Goal: Task Accomplishment & Management: Use online tool/utility

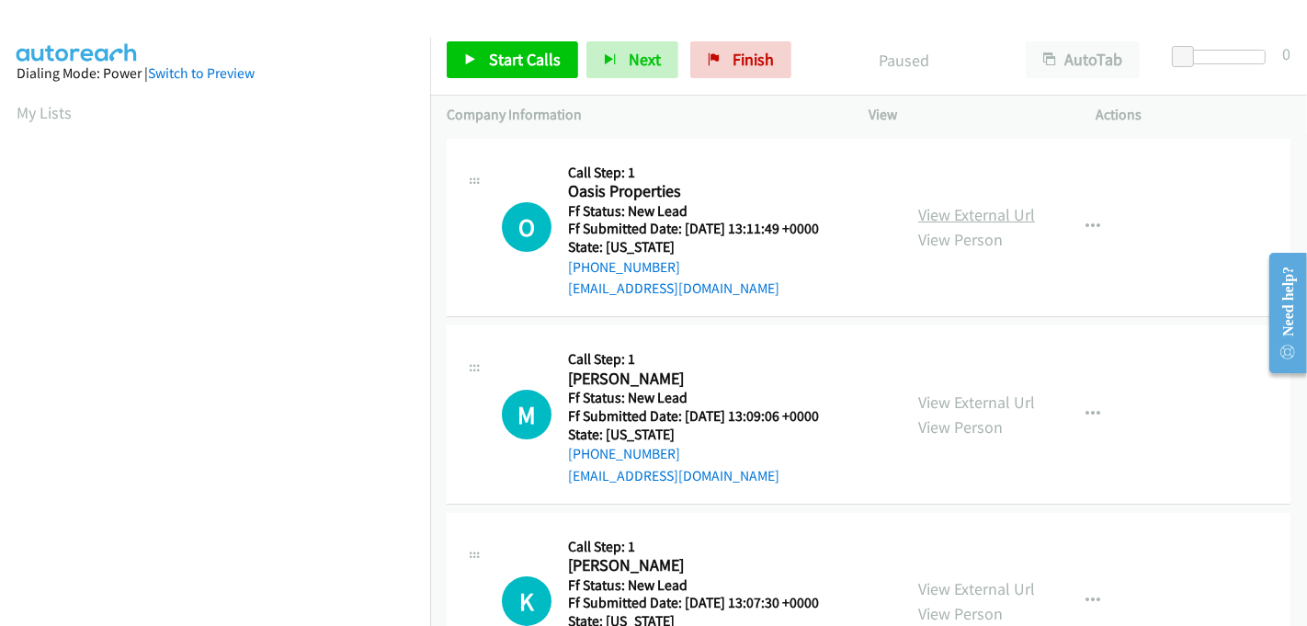
click at [943, 207] on link "View External Url" at bounding box center [976, 214] width 117 height 21
click at [967, 400] on link "View External Url" at bounding box center [976, 401] width 117 height 21
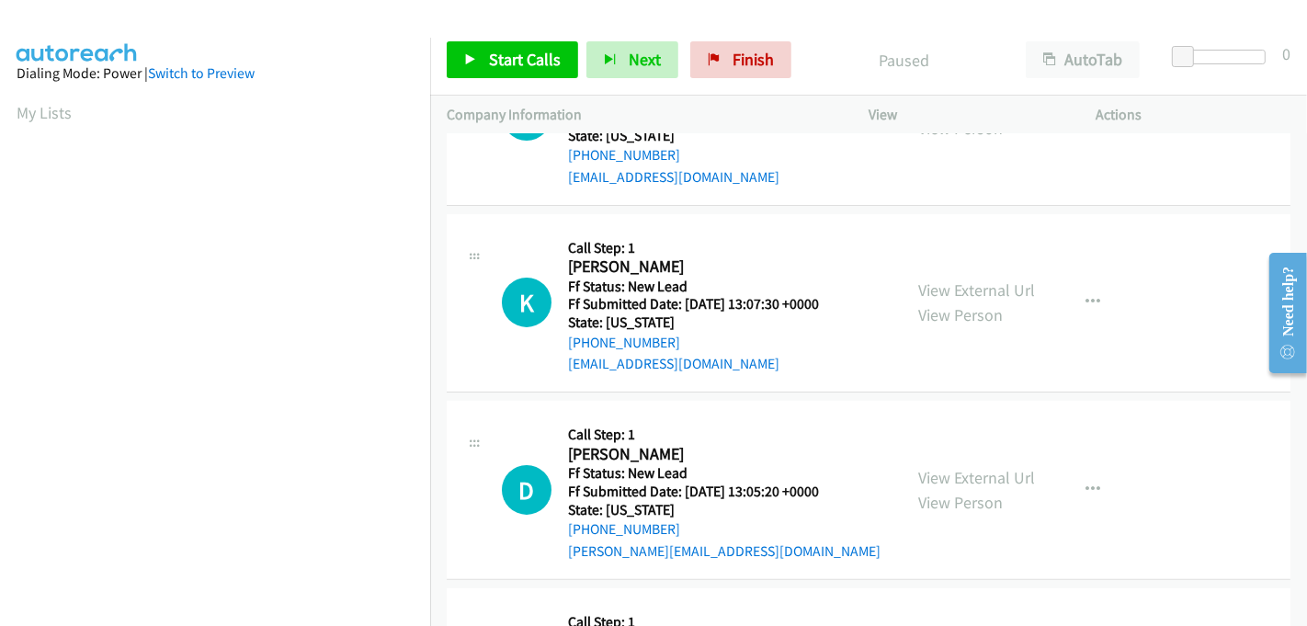
scroll to position [306, 0]
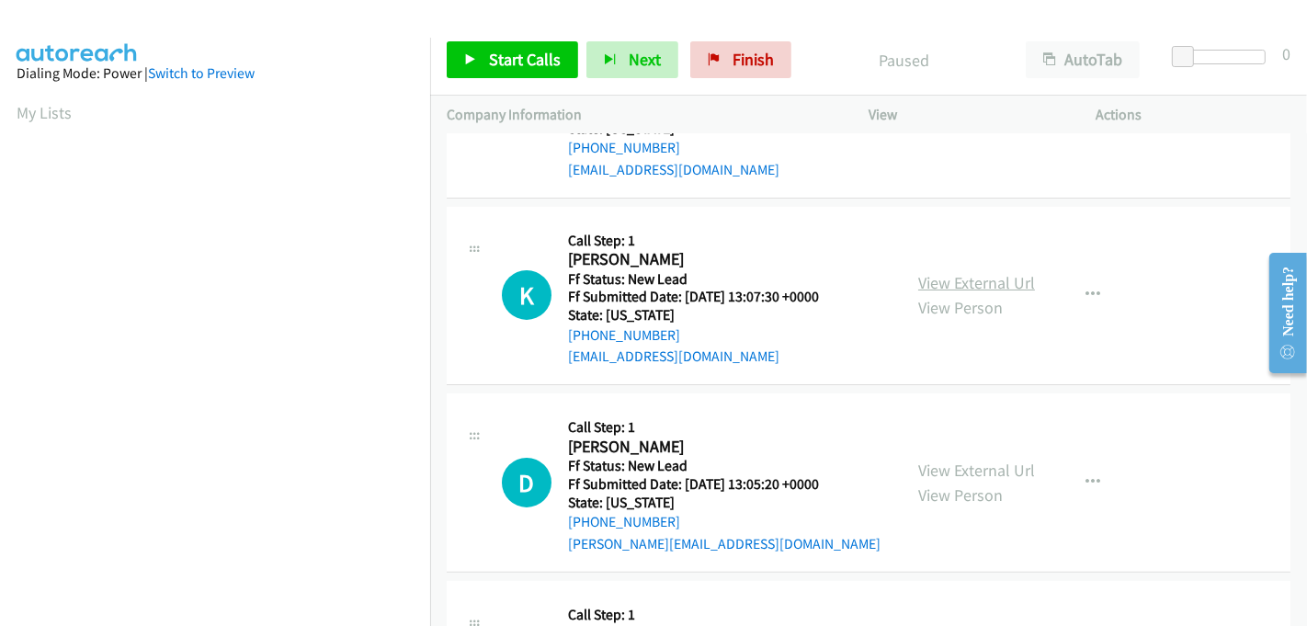
click at [953, 281] on link "View External Url" at bounding box center [976, 282] width 117 height 21
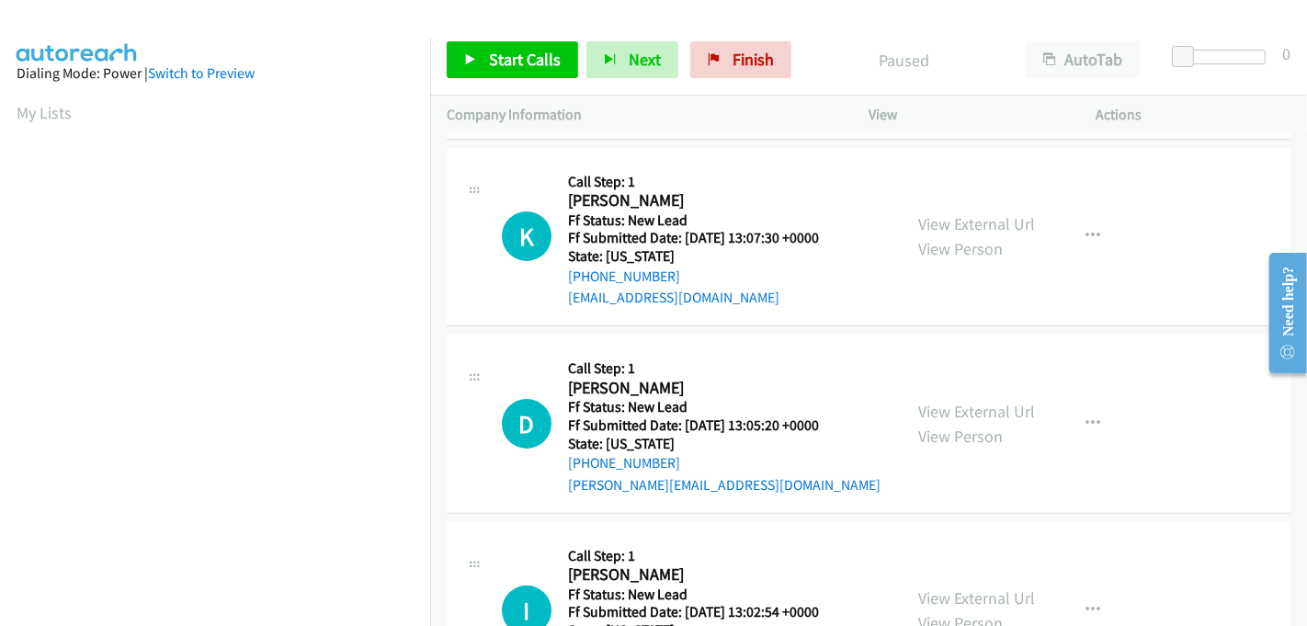
scroll to position [466, 0]
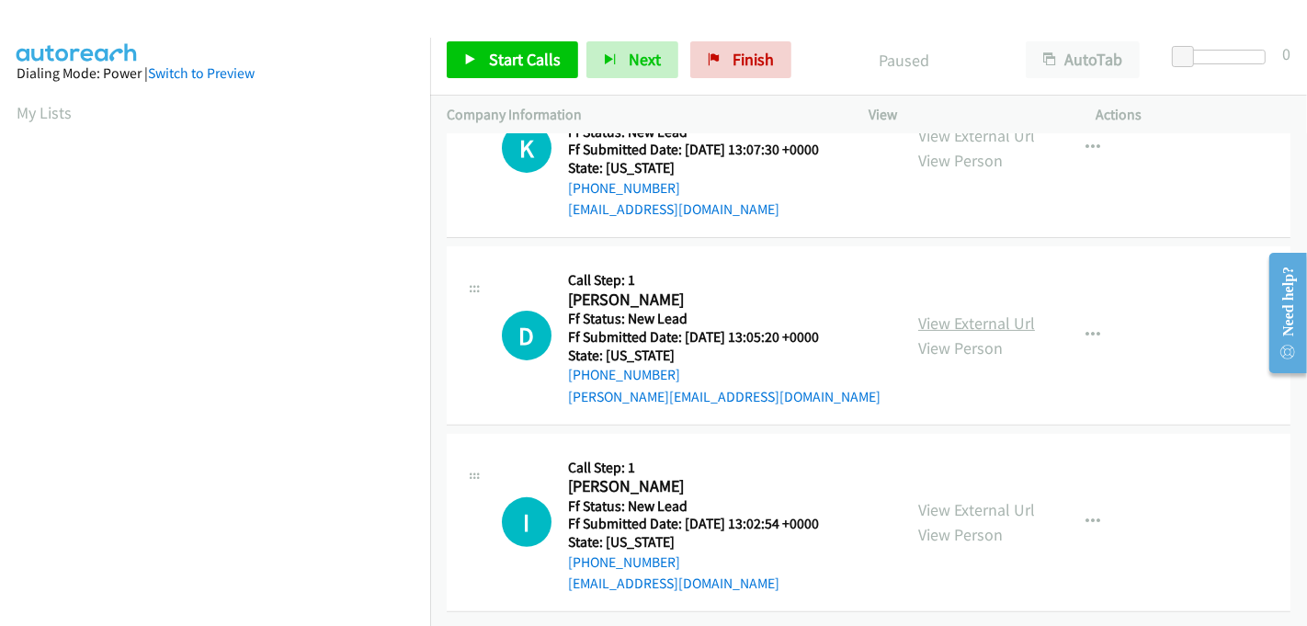
click at [958, 312] on link "View External Url" at bounding box center [976, 322] width 117 height 21
click at [984, 499] on link "View External Url" at bounding box center [976, 509] width 117 height 21
click at [535, 51] on span "Start Calls" at bounding box center [525, 59] width 72 height 21
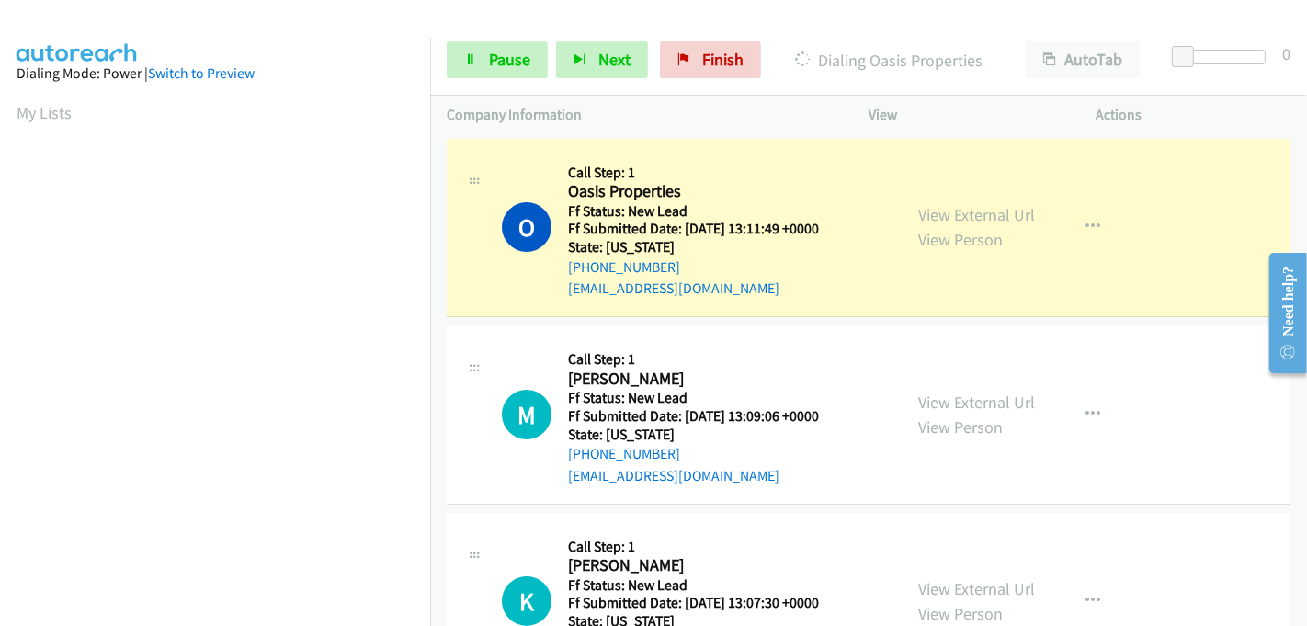
scroll to position [406, 0]
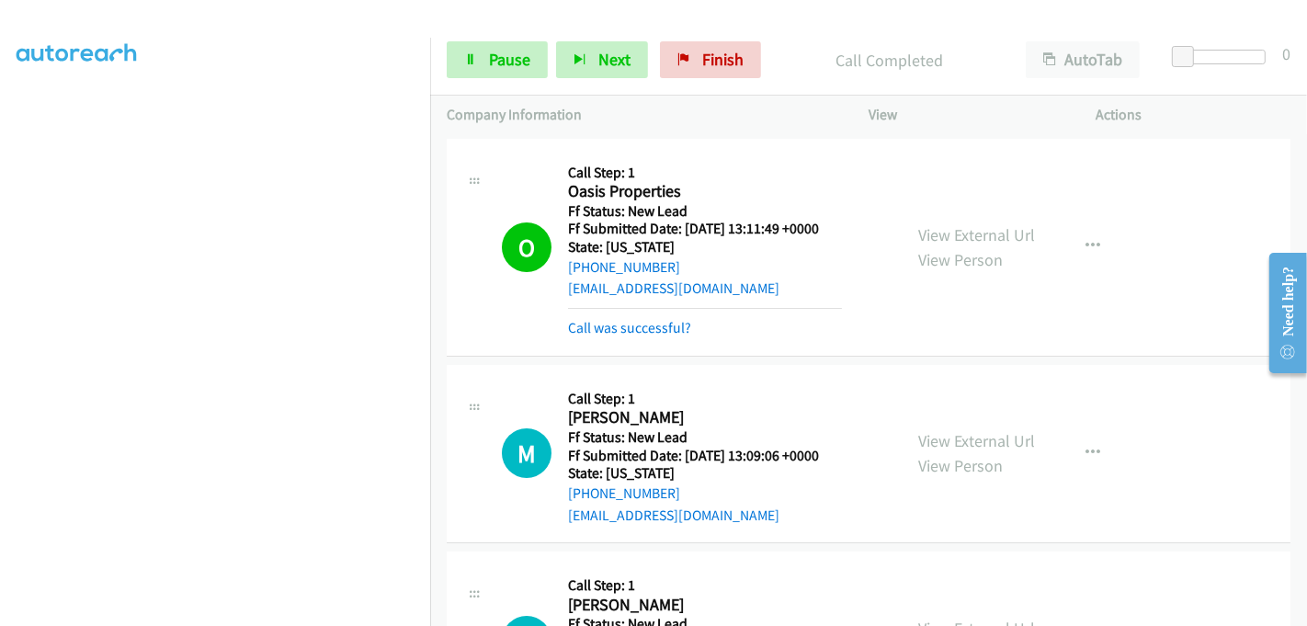
click at [803, 41] on div "Call Completed" at bounding box center [889, 59] width 240 height 37
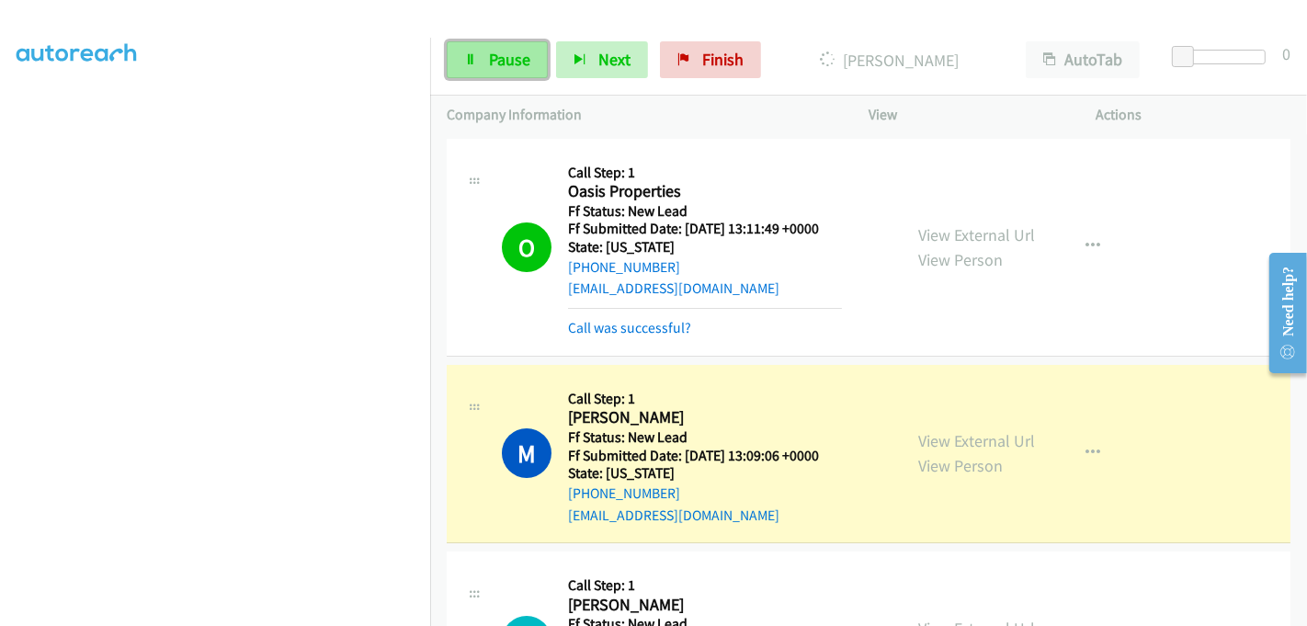
click at [500, 57] on span "Pause" at bounding box center [509, 59] width 41 height 21
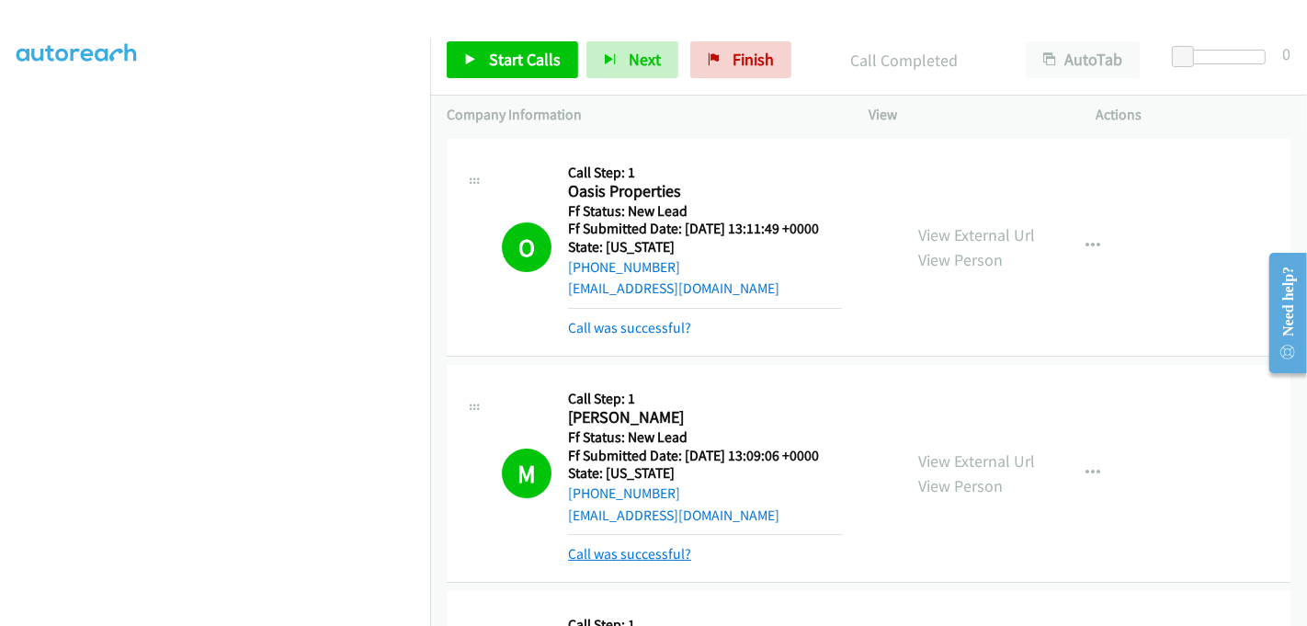
click at [604, 552] on link "Call was successful?" at bounding box center [629, 553] width 123 height 17
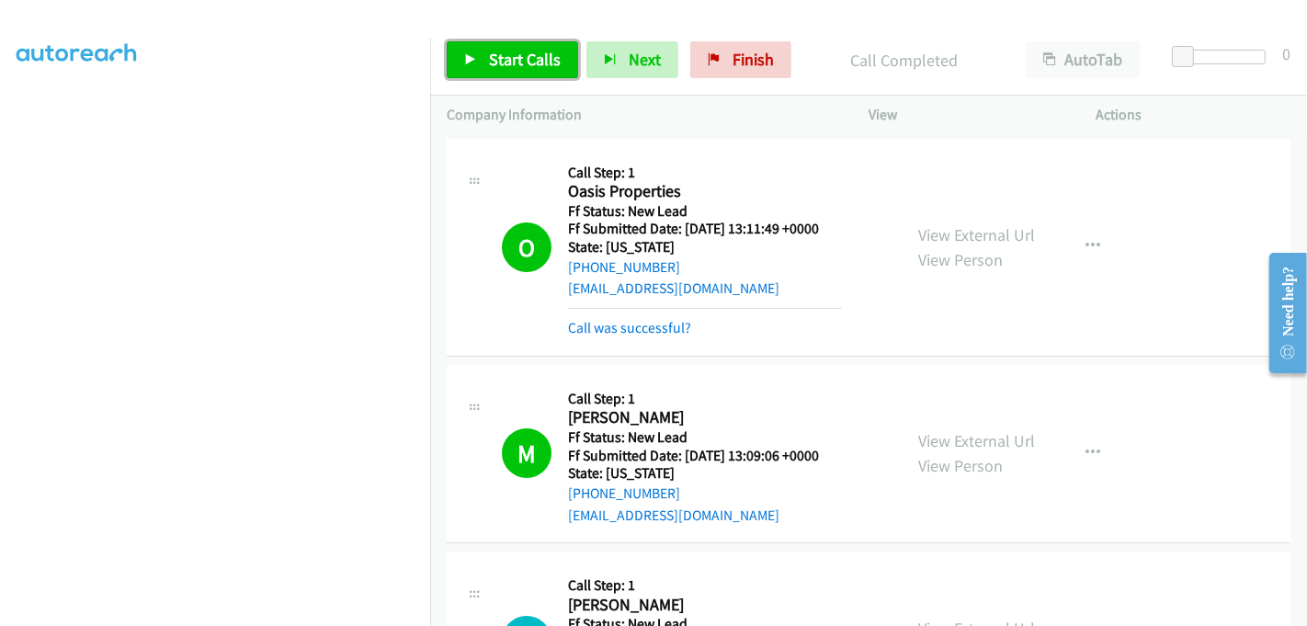
click at [506, 63] on span "Start Calls" at bounding box center [525, 59] width 72 height 21
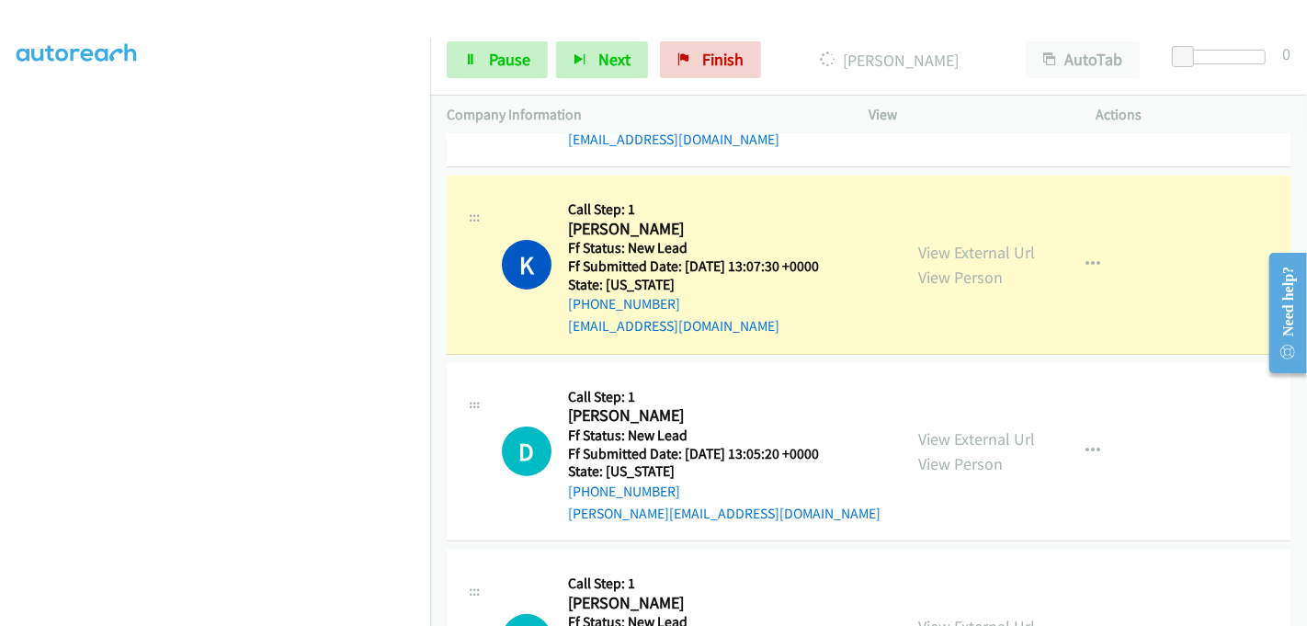
scroll to position [408, 0]
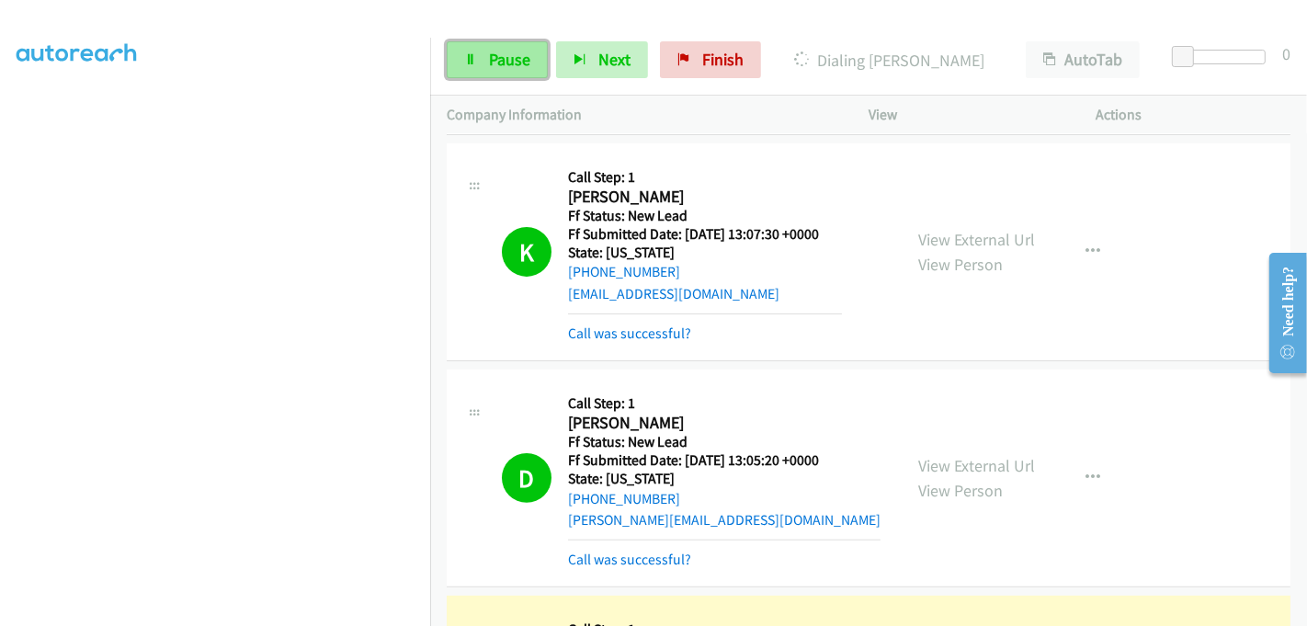
click at [515, 62] on span "Pause" at bounding box center [509, 59] width 41 height 21
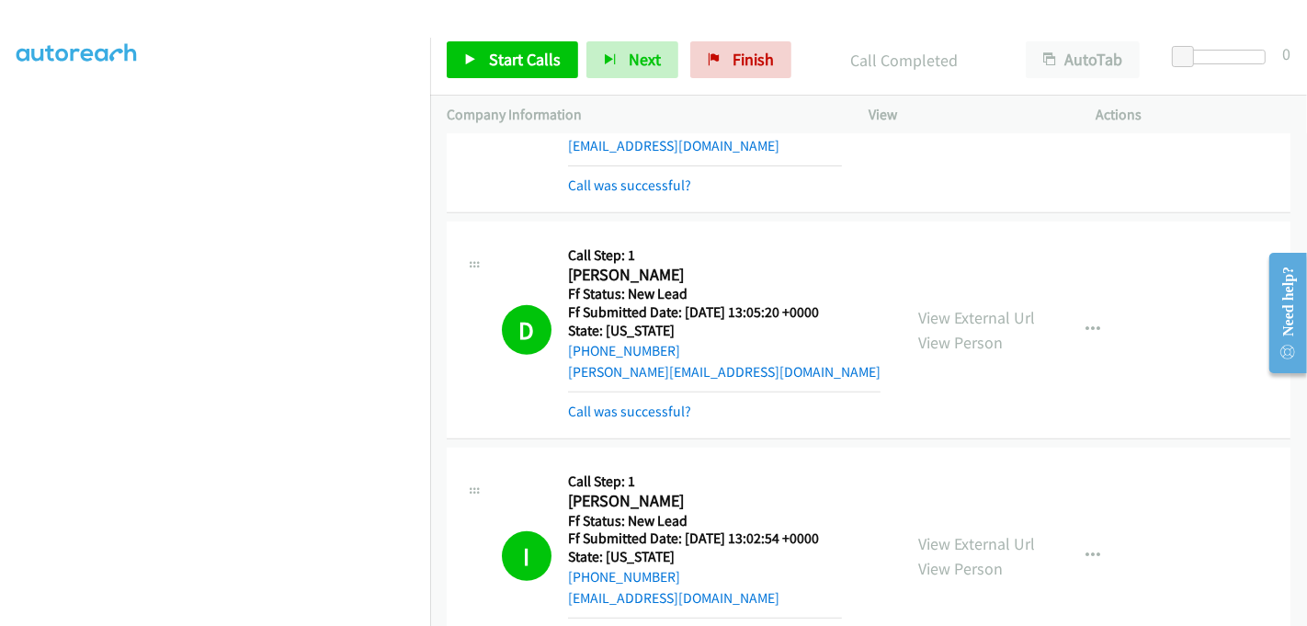
scroll to position [764, 0]
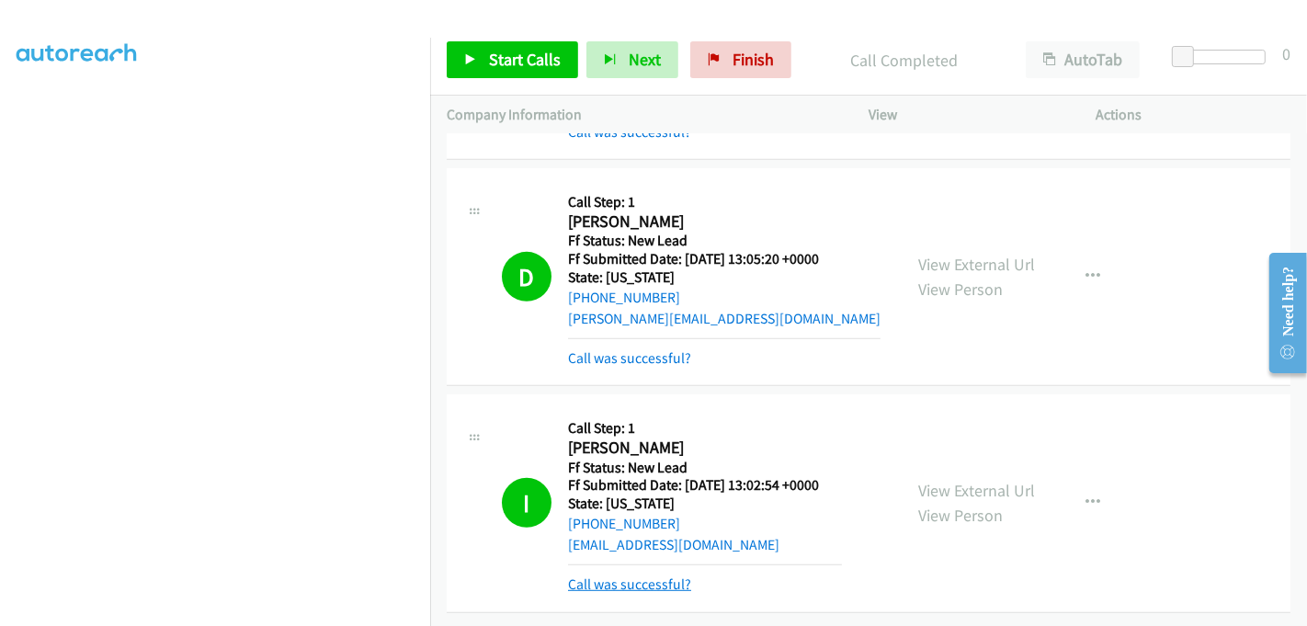
click at [630, 575] on link "Call was successful?" at bounding box center [629, 583] width 123 height 17
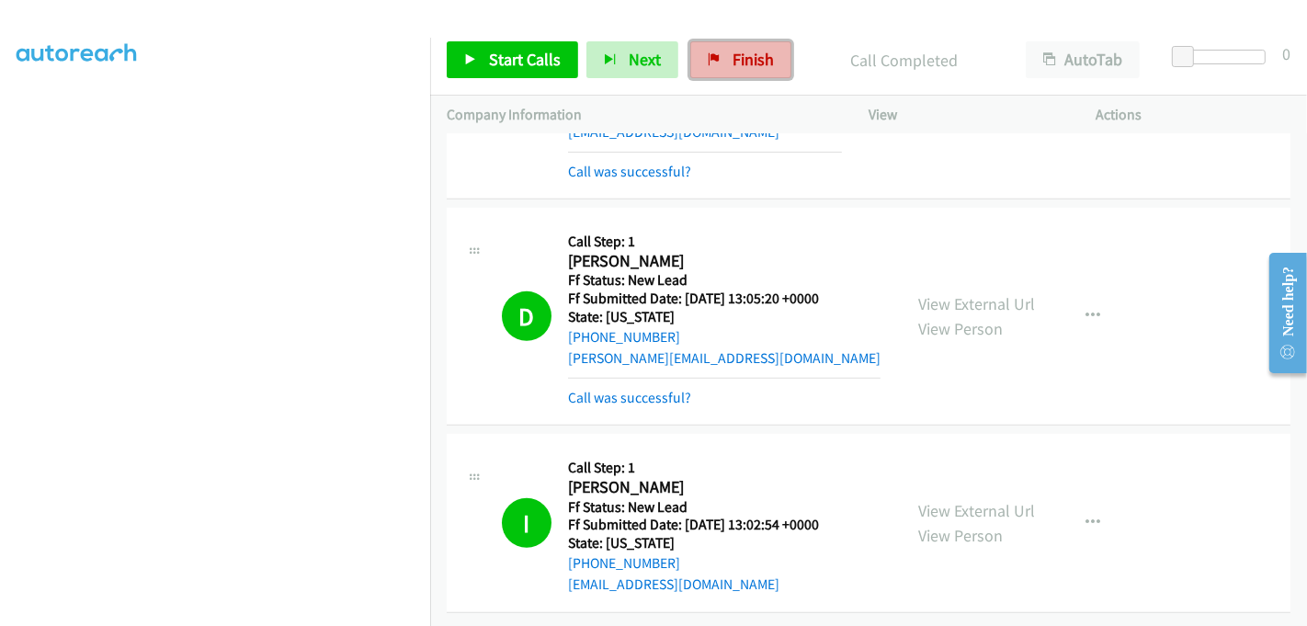
click at [732, 54] on span "Finish" at bounding box center [752, 59] width 41 height 21
